Goal: Task Accomplishment & Management: Use online tool/utility

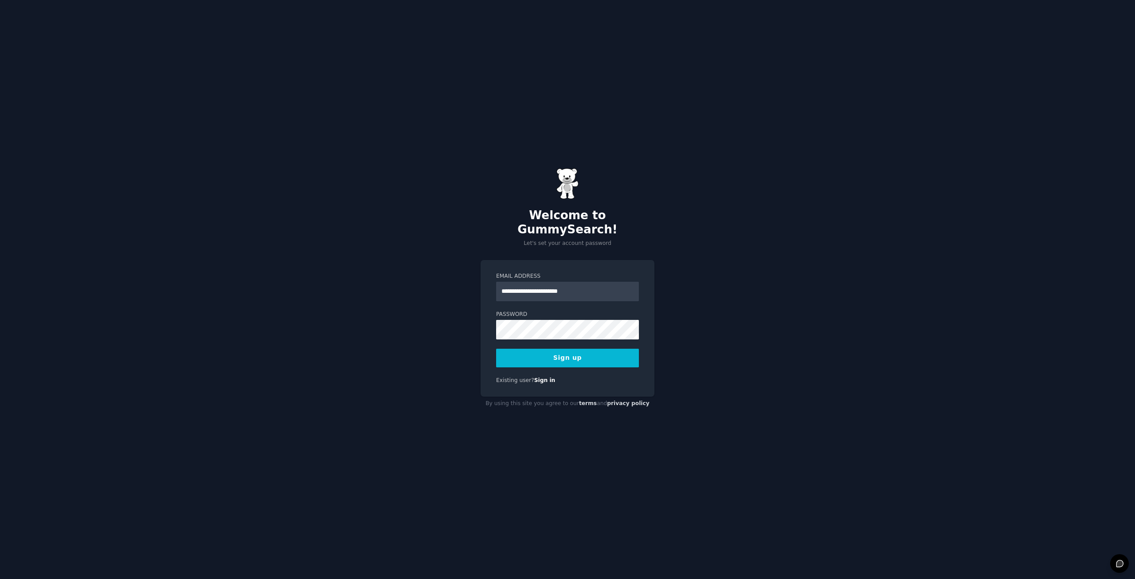
type input "**********"
click at [561, 351] on button "Sign up" at bounding box center [567, 357] width 143 height 19
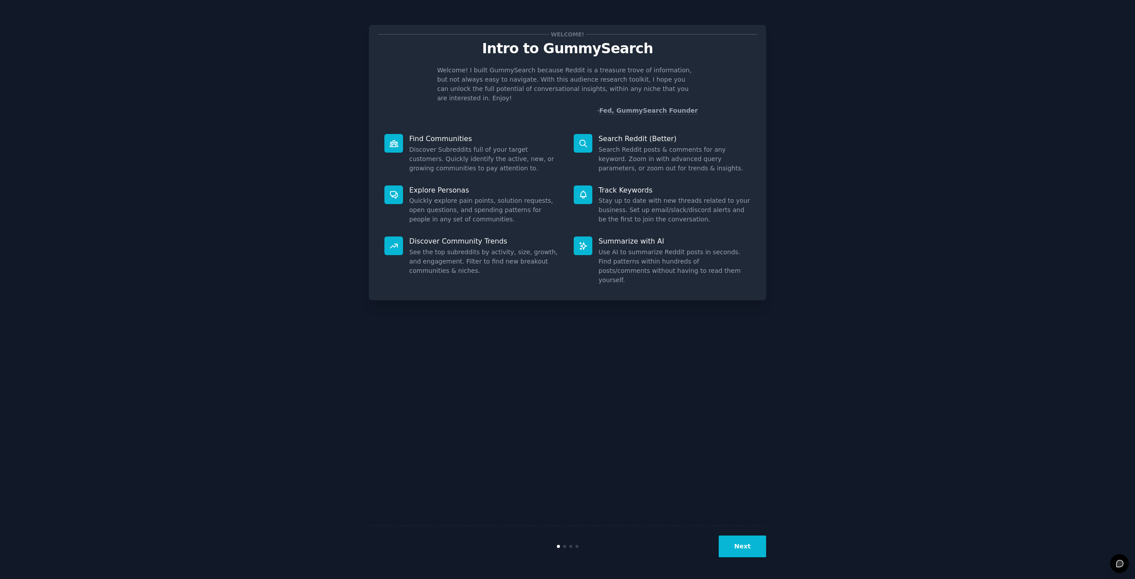
click at [747, 547] on button "Next" at bounding box center [742, 546] width 47 height 22
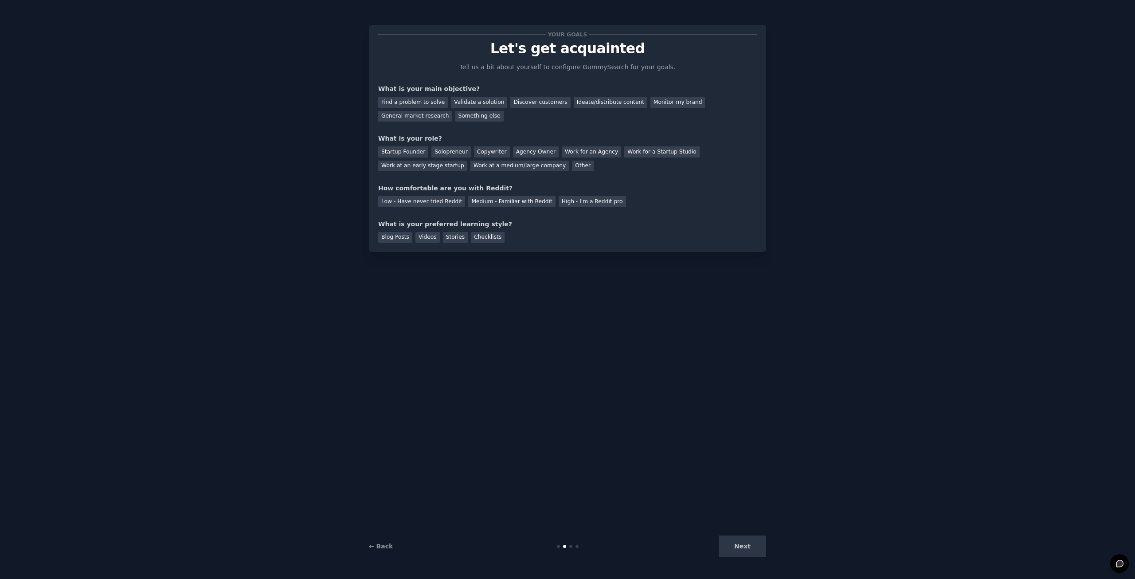
click at [534, 322] on div "Your goals Let's get acquainted Tell us a bit about yourself to configure Gummy…" at bounding box center [567, 289] width 397 height 554
click at [419, 100] on div "Find a problem to solve" at bounding box center [413, 102] width 70 height 11
click at [407, 149] on div "Startup Founder" at bounding box center [403, 151] width 50 height 11
click at [407, 106] on div "Find a problem to solve" at bounding box center [413, 102] width 70 height 11
click at [415, 98] on div "Find a problem to solve" at bounding box center [413, 102] width 70 height 11
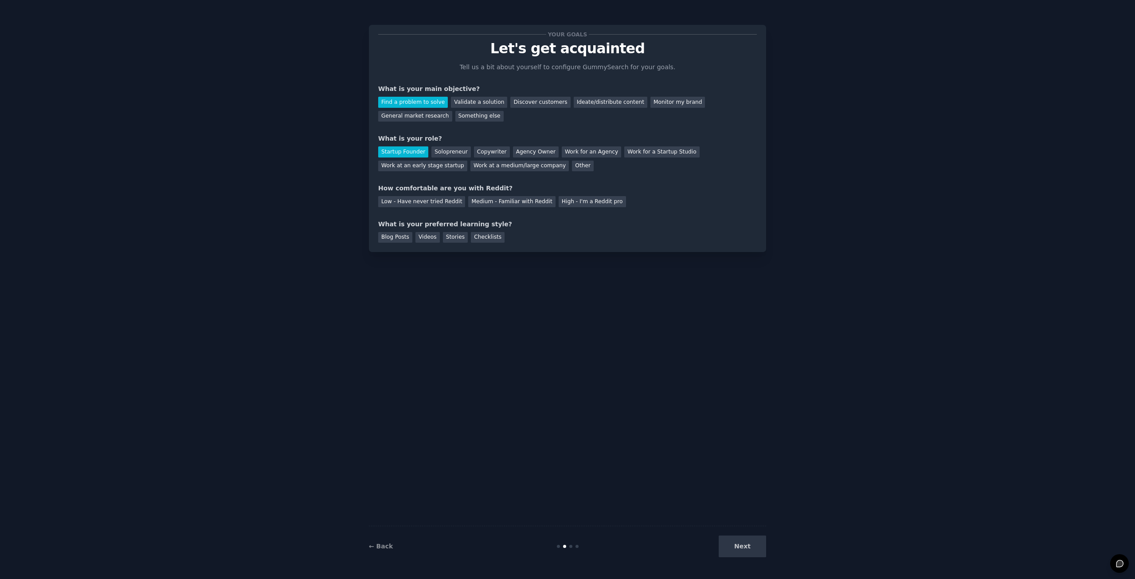
click at [744, 547] on div "Next" at bounding box center [699, 546] width 133 height 22
drag, startPoint x: 744, startPoint y: 547, endPoint x: 689, endPoint y: 455, distance: 107.3
click at [744, 547] on div "Next" at bounding box center [699, 546] width 133 height 22
drag, startPoint x: 420, startPoint y: 183, endPoint x: 414, endPoint y: 182, distance: 6.7
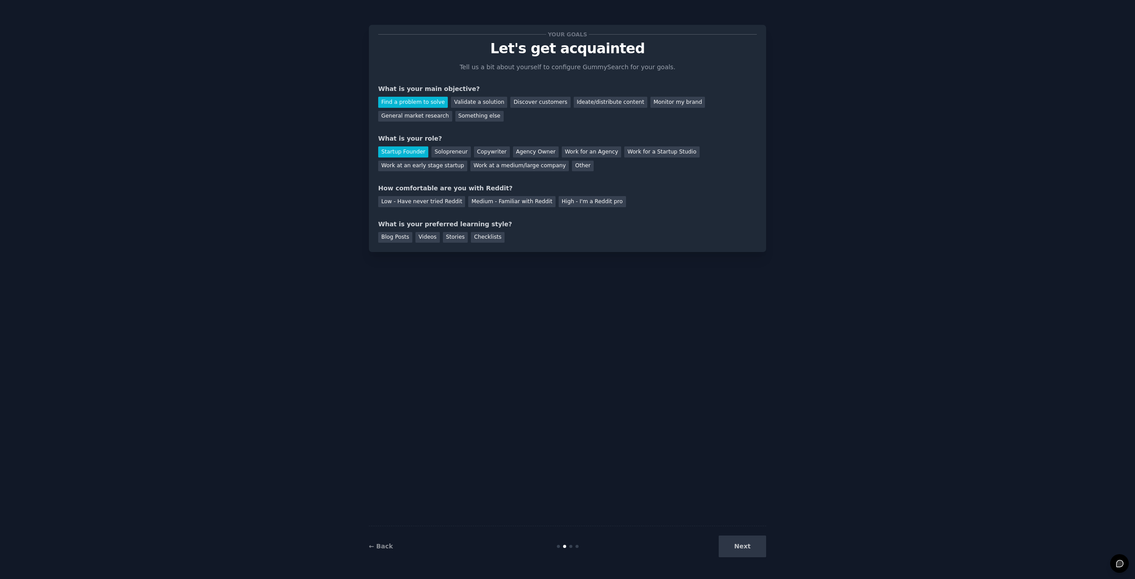
click at [414, 182] on div "Your goals Let's get acquainted Tell us a bit about yourself to configure Gummy…" at bounding box center [567, 138] width 379 height 208
click at [401, 201] on div "Low - Have never tried Reddit" at bounding box center [421, 201] width 87 height 11
click at [391, 238] on div "Blog Posts" at bounding box center [395, 237] width 34 height 11
drag, startPoint x: 750, startPoint y: 548, endPoint x: 750, endPoint y: 536, distance: 12.0
click at [750, 547] on button "Next" at bounding box center [742, 546] width 47 height 22
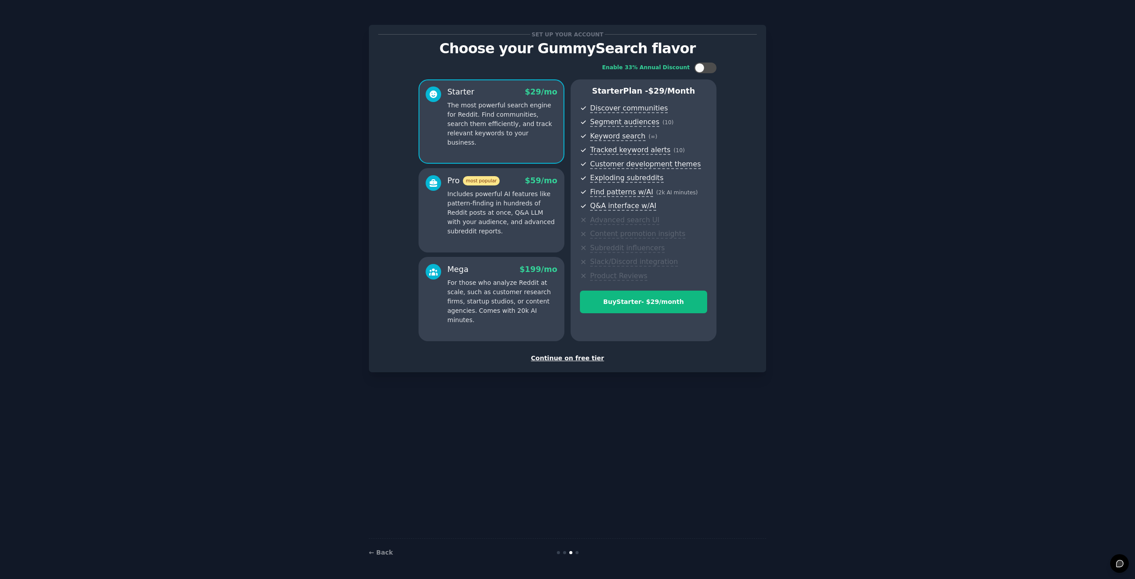
click at [561, 359] on div "Continue on free tier" at bounding box center [567, 357] width 379 height 9
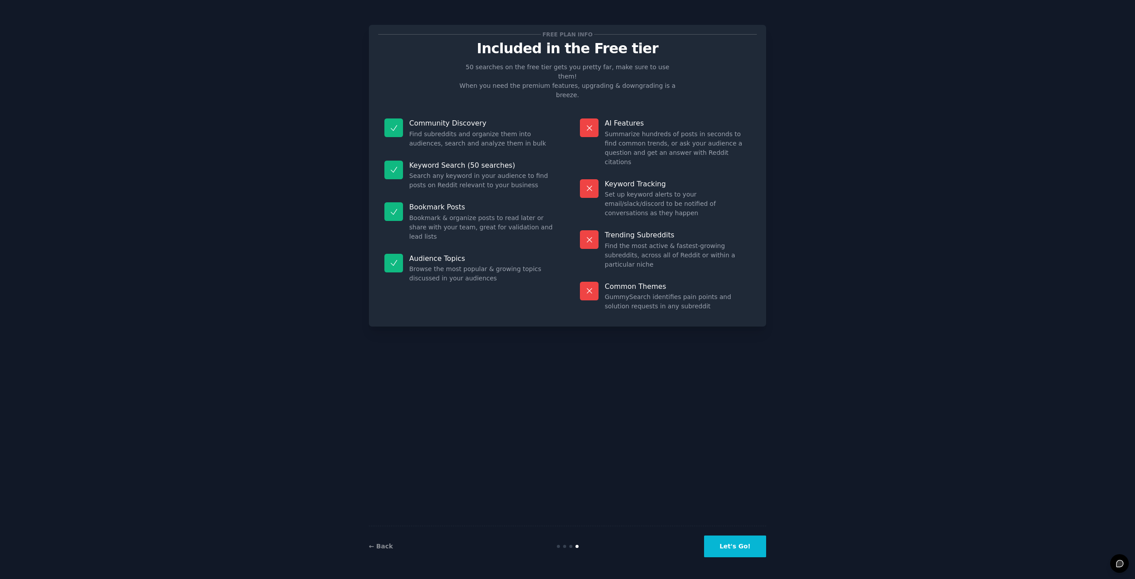
click at [728, 547] on button "Let's Go!" at bounding box center [735, 546] width 62 height 22
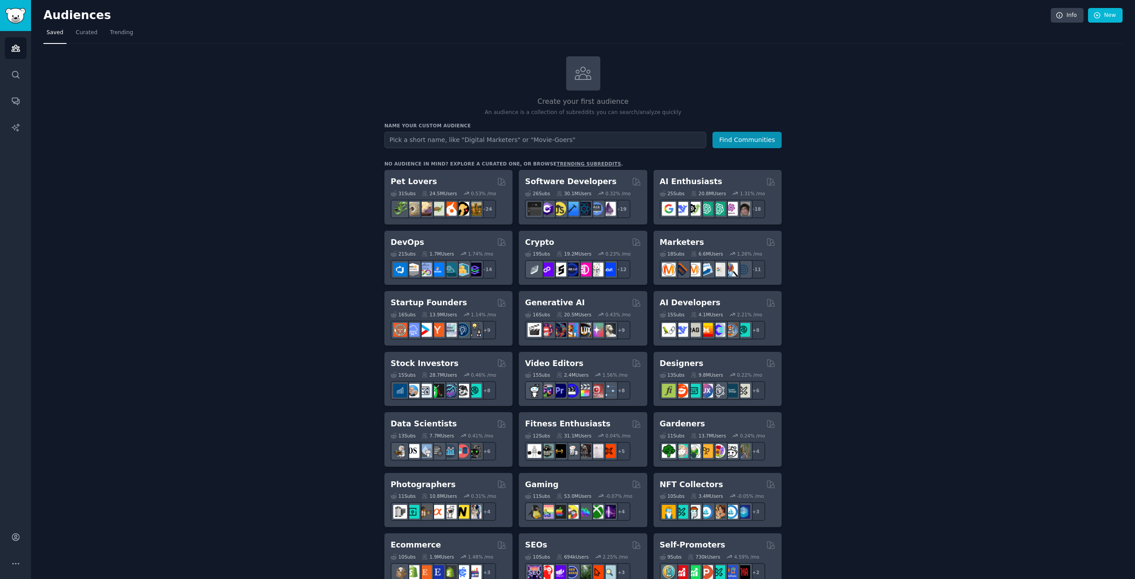
drag, startPoint x: 309, startPoint y: 235, endPoint x: 308, endPoint y: 226, distance: 9.0
drag, startPoint x: 308, startPoint y: 226, endPoint x: 298, endPoint y: 213, distance: 15.9
click at [283, 205] on div "Create your first audience An audience is a collection of subreddits you can se…" at bounding box center [582, 538] width 1079 height 965
drag, startPoint x: 903, startPoint y: 373, endPoint x: 931, endPoint y: 182, distance: 193.2
drag, startPoint x: 913, startPoint y: 185, endPoint x: 910, endPoint y: 182, distance: 4.7
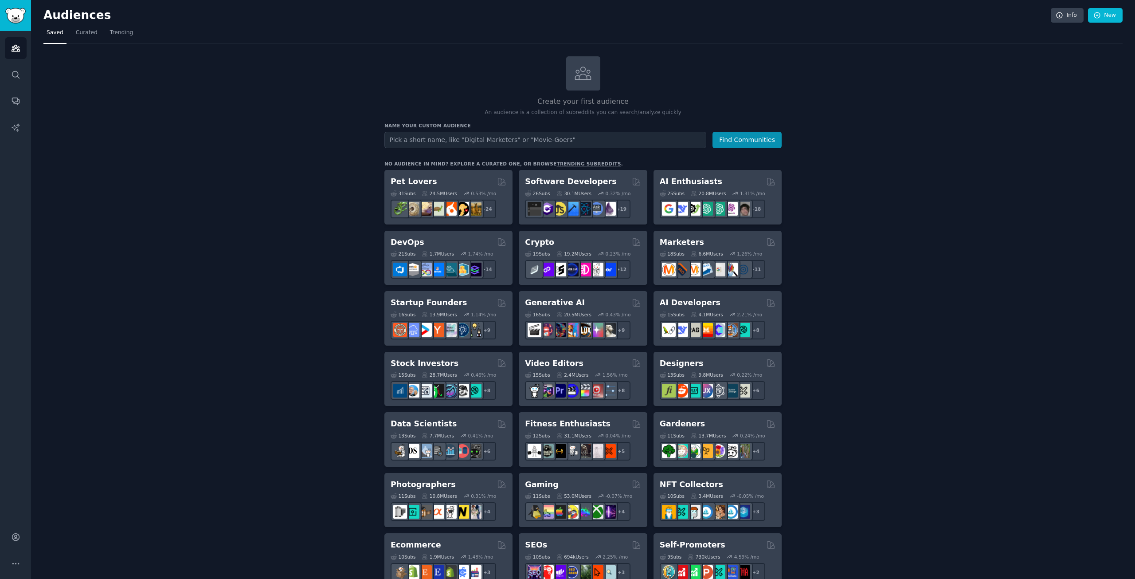
drag, startPoint x: 910, startPoint y: 182, endPoint x: 902, endPoint y: 178, distance: 8.9
drag, startPoint x: 902, startPoint y: 178, endPoint x: 876, endPoint y: 170, distance: 27.2
drag, startPoint x: 872, startPoint y: 168, endPoint x: 850, endPoint y: 158, distance: 24.6
drag, startPoint x: 850, startPoint y: 158, endPoint x: 838, endPoint y: 153, distance: 13.3
click at [841, 154] on div "Create your first audience An audience is a collection of subreddits you can se…" at bounding box center [582, 538] width 1079 height 965
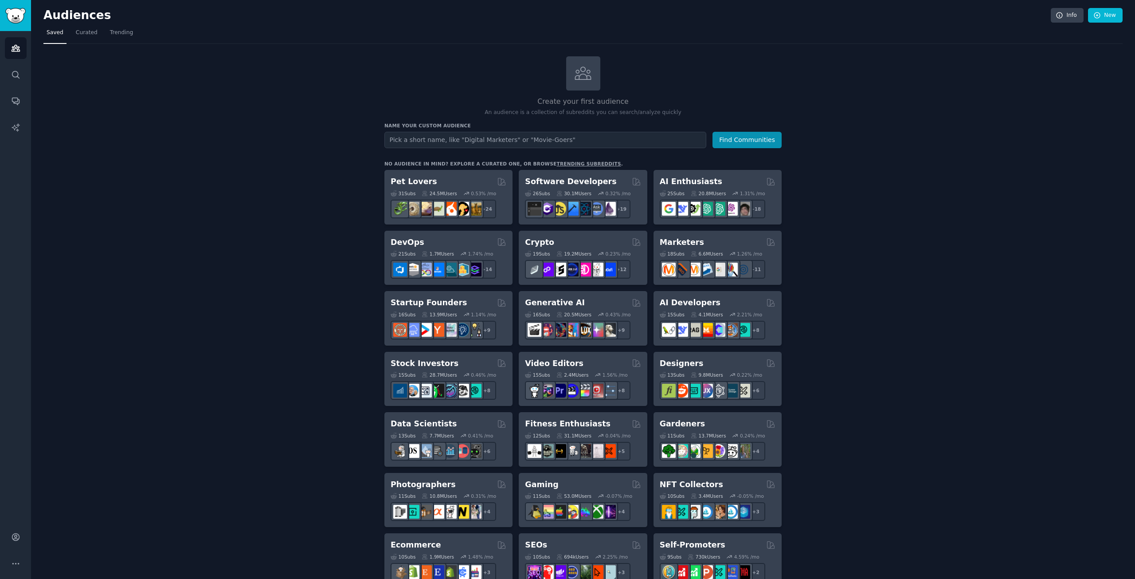
drag, startPoint x: 867, startPoint y: 265, endPoint x: 858, endPoint y: 258, distance: 11.4
drag, startPoint x: 858, startPoint y: 258, endPoint x: 853, endPoint y: 250, distance: 9.4
drag, startPoint x: 853, startPoint y: 250, endPoint x: 849, endPoint y: 244, distance: 7.0
click at [849, 244] on div "Create your first audience An audience is a collection of subreddits you can se…" at bounding box center [582, 538] width 1079 height 965
